Goal: Use online tool/utility: Utilize a website feature to perform a specific function

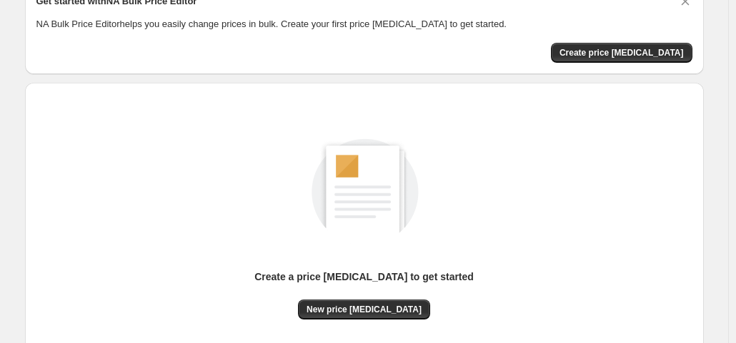
scroll to position [191, 0]
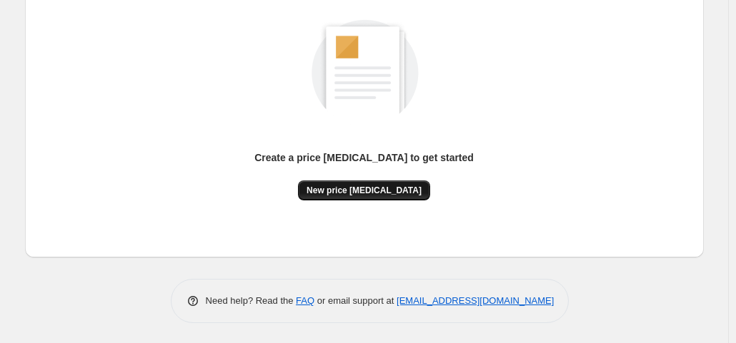
click at [383, 188] on span "New price [MEDICAL_DATA]" at bounding box center [363, 190] width 115 height 11
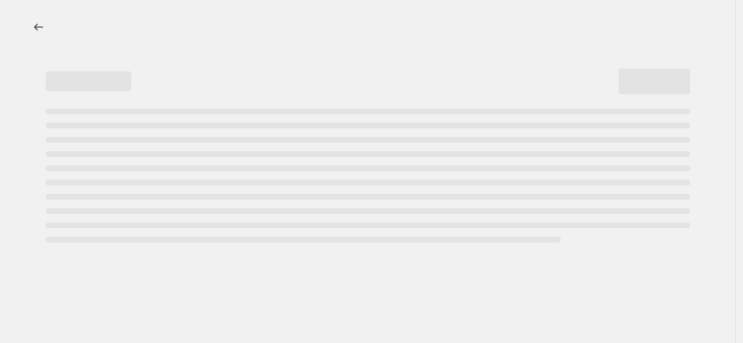
select select "percentage"
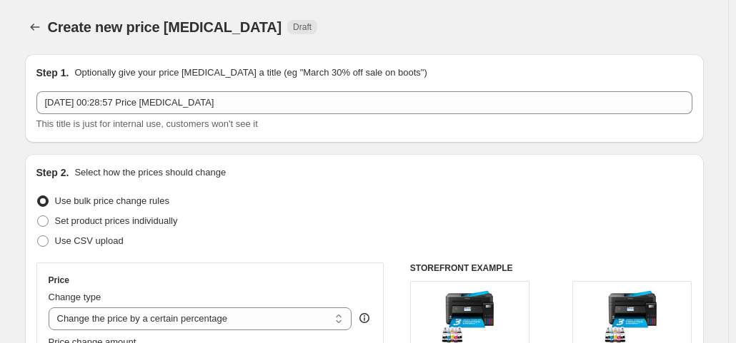
scroll to position [214, 0]
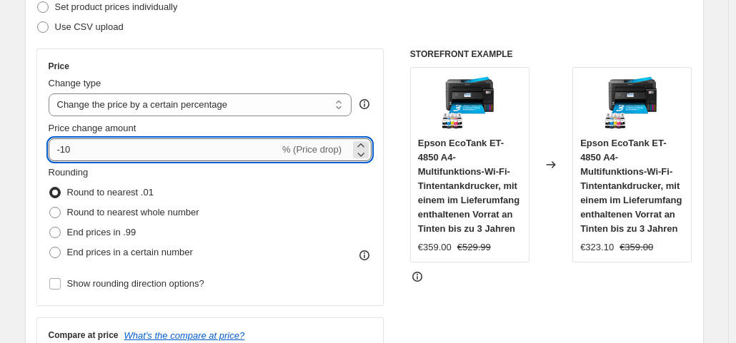
click at [119, 152] on input "-10" at bounding box center [164, 150] width 231 height 23
type input "-1"
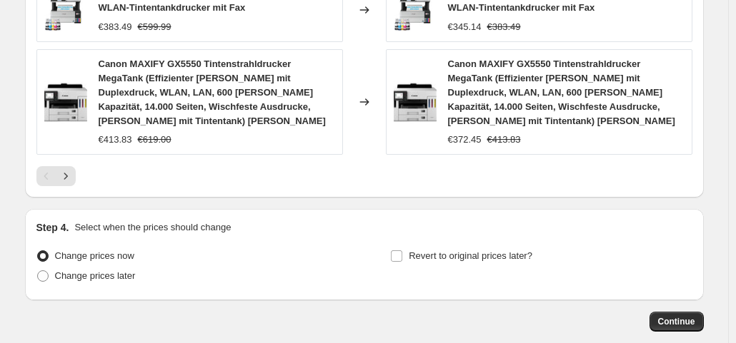
scroll to position [1160, 0]
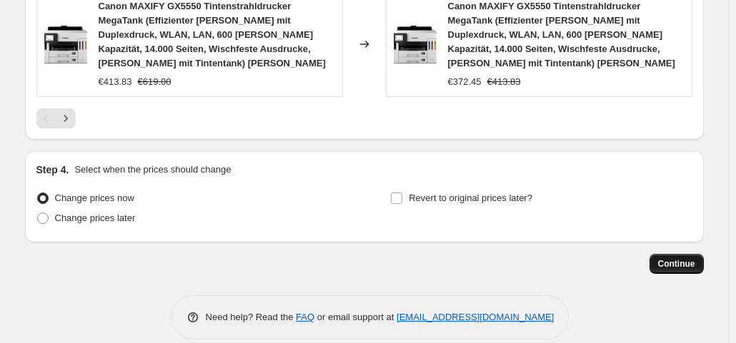
type input "-35"
click at [678, 258] on span "Continue" at bounding box center [676, 263] width 37 height 11
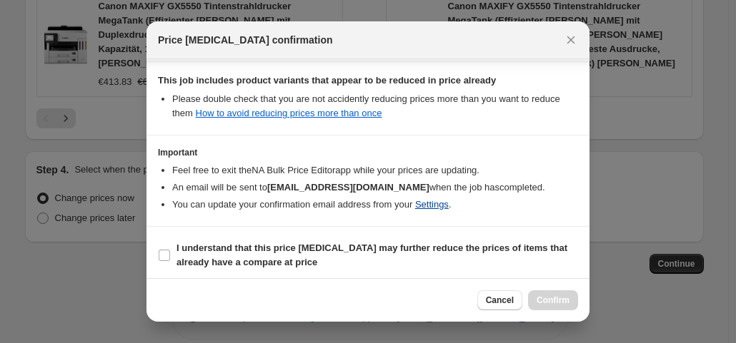
scroll to position [255, 0]
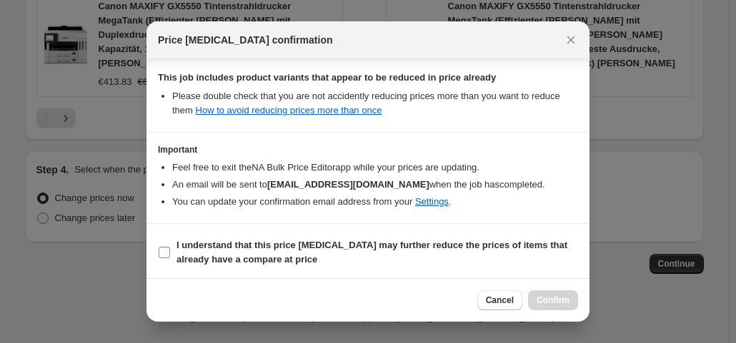
click at [171, 253] on label "I understand that this price [MEDICAL_DATA] may further reduce the prices of it…" at bounding box center [368, 253] width 420 height 34
click at [170, 253] on input "I understand that this price [MEDICAL_DATA] may further reduce the prices of it…" at bounding box center [164, 252] width 11 height 11
checkbox input "true"
click at [572, 301] on button "Confirm" at bounding box center [553, 301] width 50 height 20
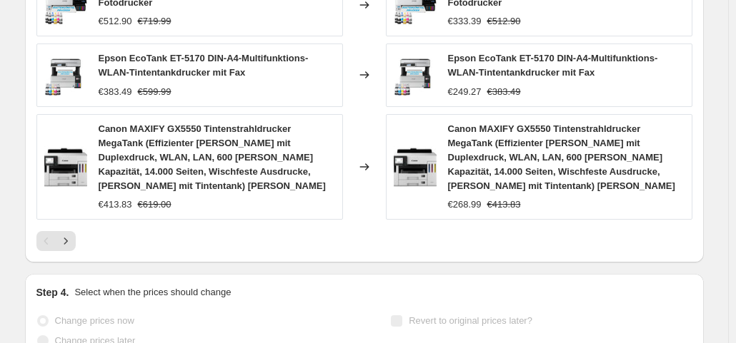
scroll to position [1198, 0]
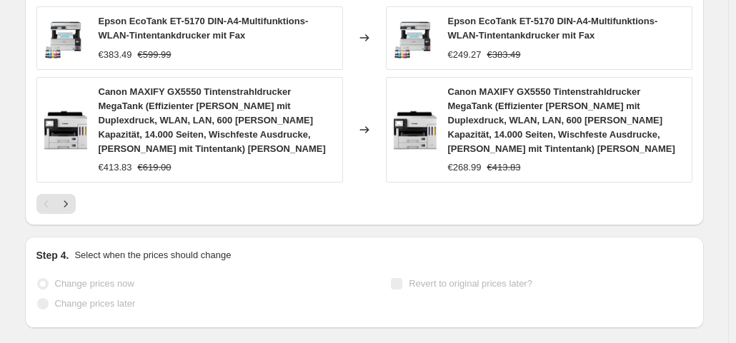
select select "percentage"
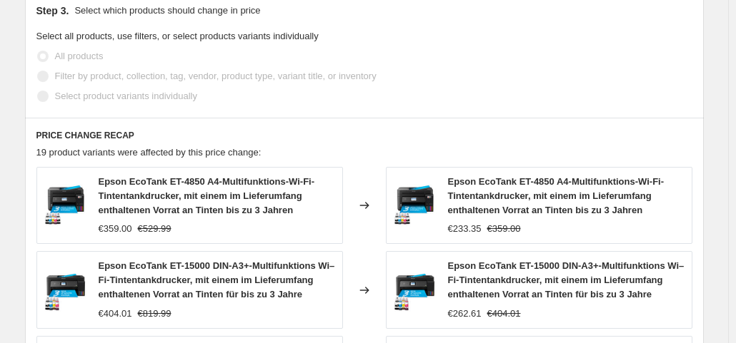
scroll to position [1122, 0]
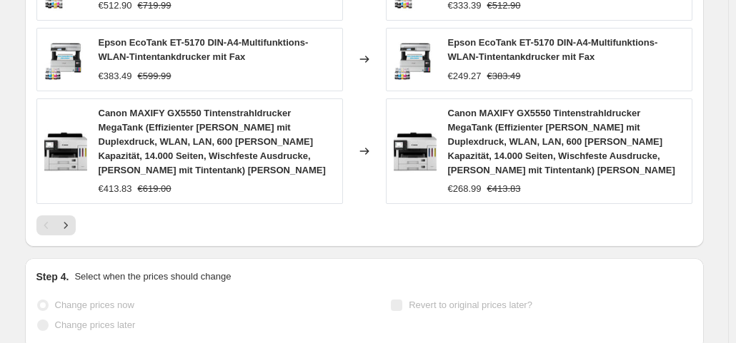
scroll to position [1265, 0]
